Goal: Task Accomplishment & Management: Use online tool/utility

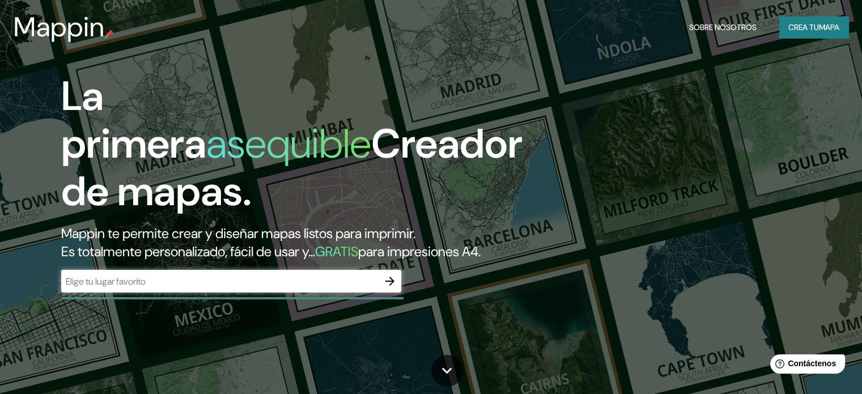
click at [146, 63] on div "La primera asequible Creador de mapas. Mappin te permite crear y diseñar mapas …" at bounding box center [431, 197] width 862 height 394
click at [118, 288] on input "text" at bounding box center [219, 281] width 317 height 13
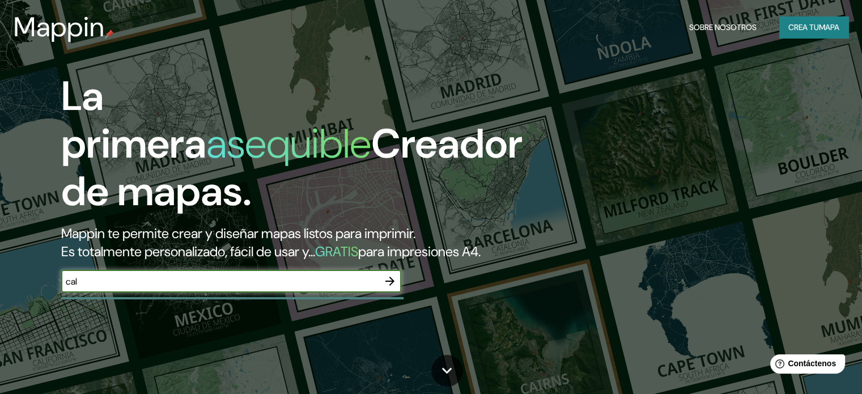
type input "cali"
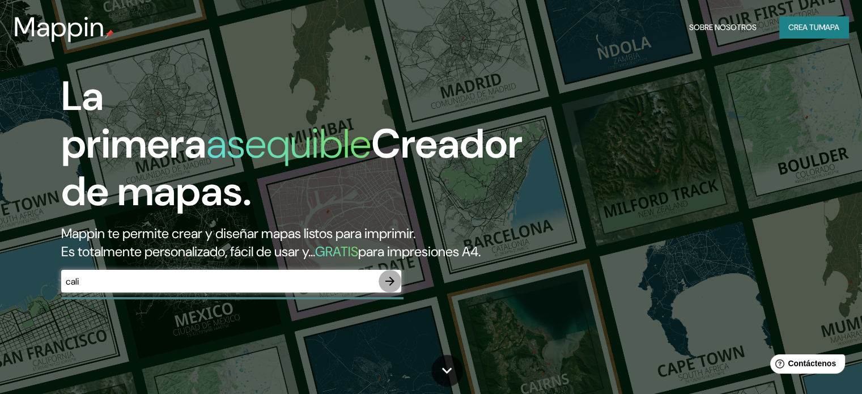
click at [384, 288] on icon "button" at bounding box center [390, 281] width 14 height 14
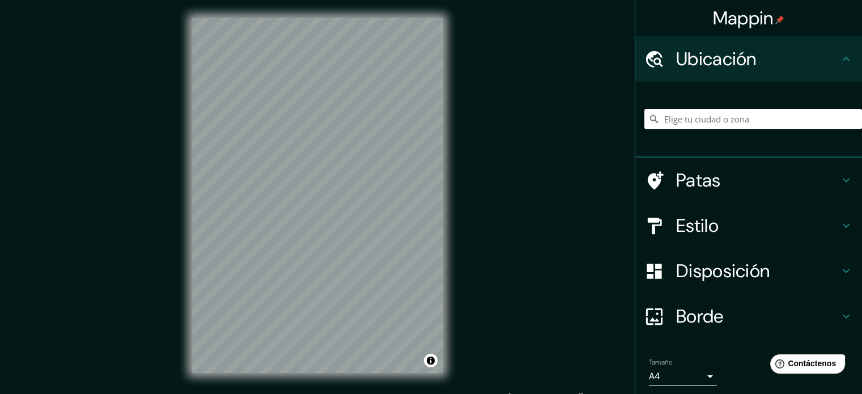
click at [695, 130] on div at bounding box center [753, 119] width 218 height 57
click at [693, 122] on input "Elige tu ciudad o zona" at bounding box center [753, 119] width 218 height 20
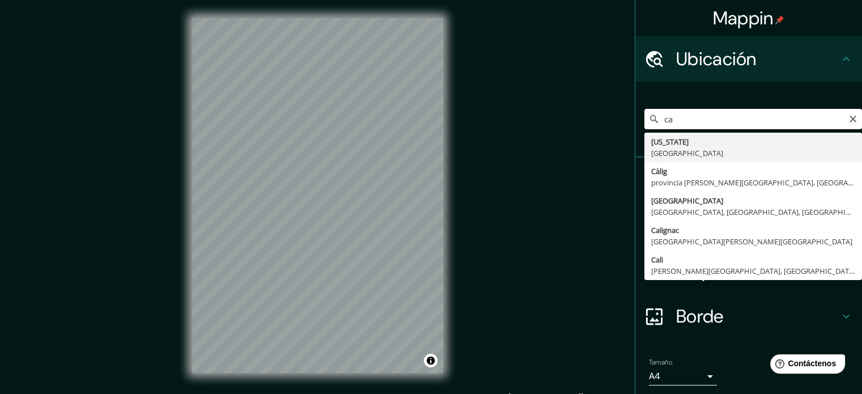
type input "c"
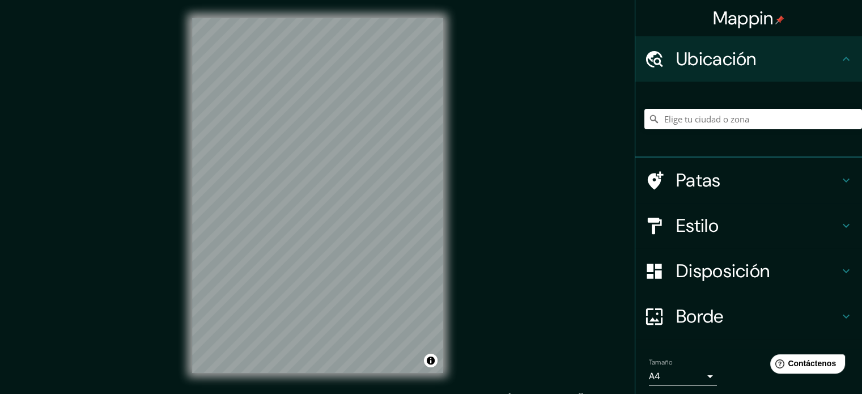
click at [728, 183] on h4 "Patas" at bounding box center [757, 180] width 163 height 23
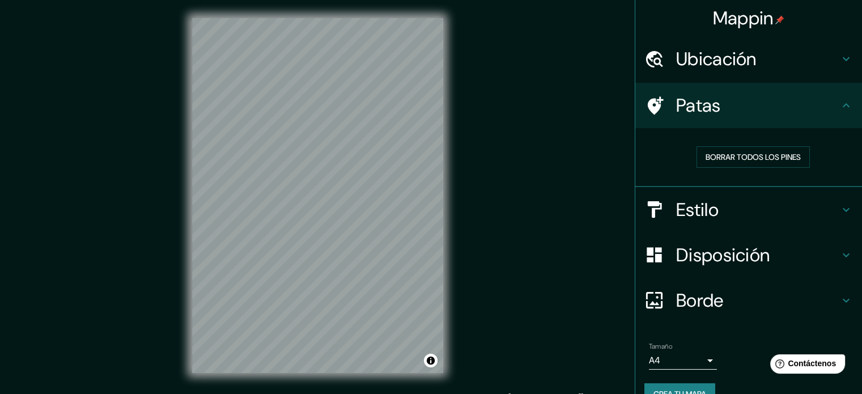
click at [820, 111] on h4 "Patas" at bounding box center [757, 105] width 163 height 23
